Goal: Navigation & Orientation: Find specific page/section

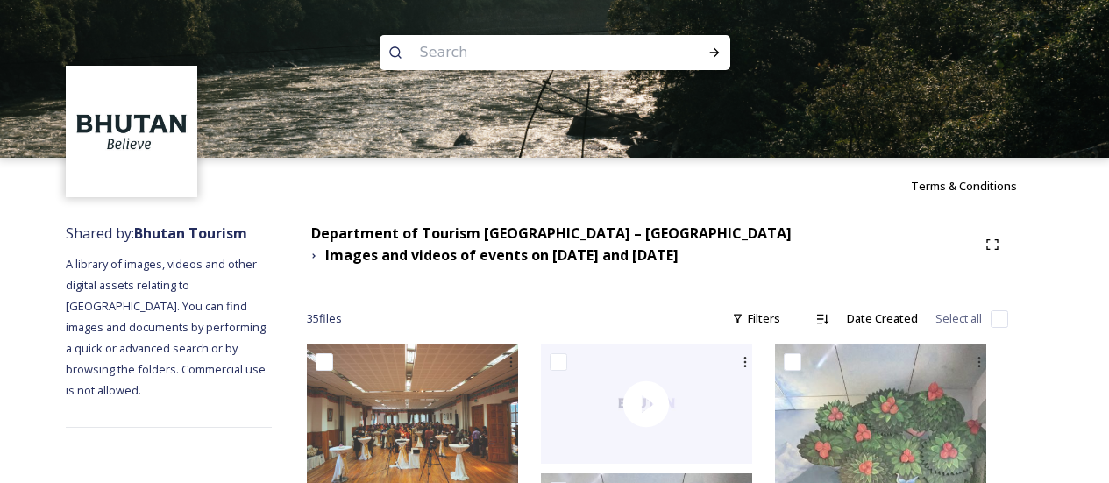
scroll to position [2111, 0]
